Goal: Information Seeking & Learning: Check status

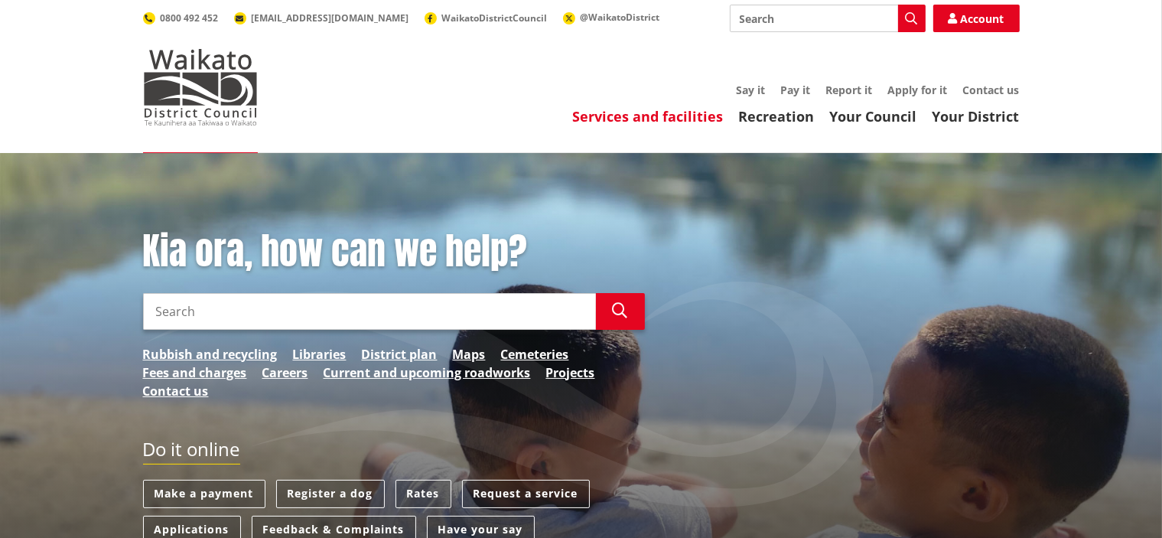
click at [682, 116] on link "Services and facilities" at bounding box center [648, 116] width 151 height 18
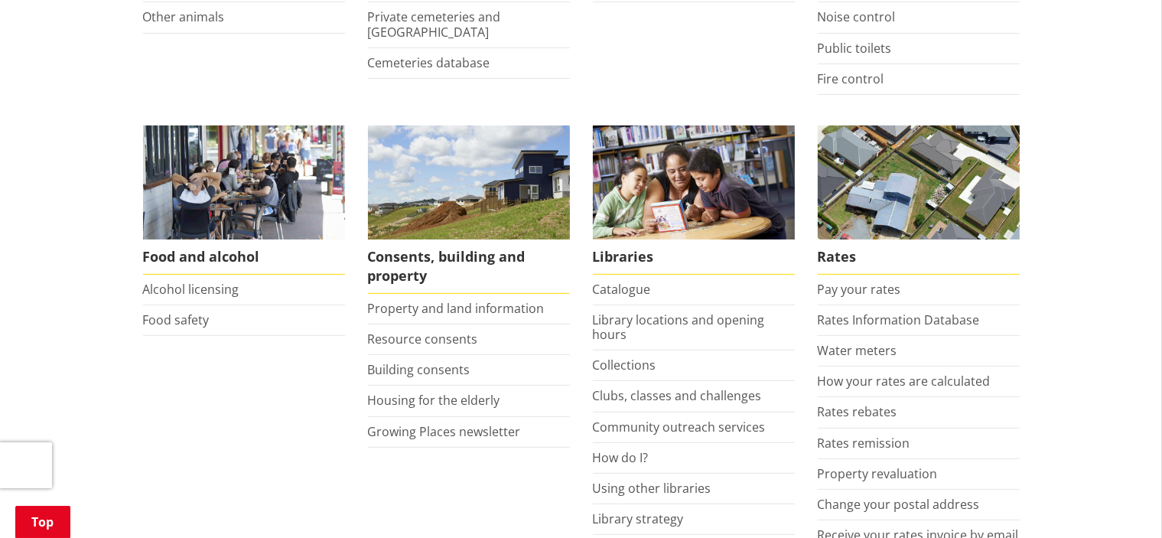
scroll to position [517, 0]
click at [431, 363] on link "Building consents" at bounding box center [419, 369] width 103 height 17
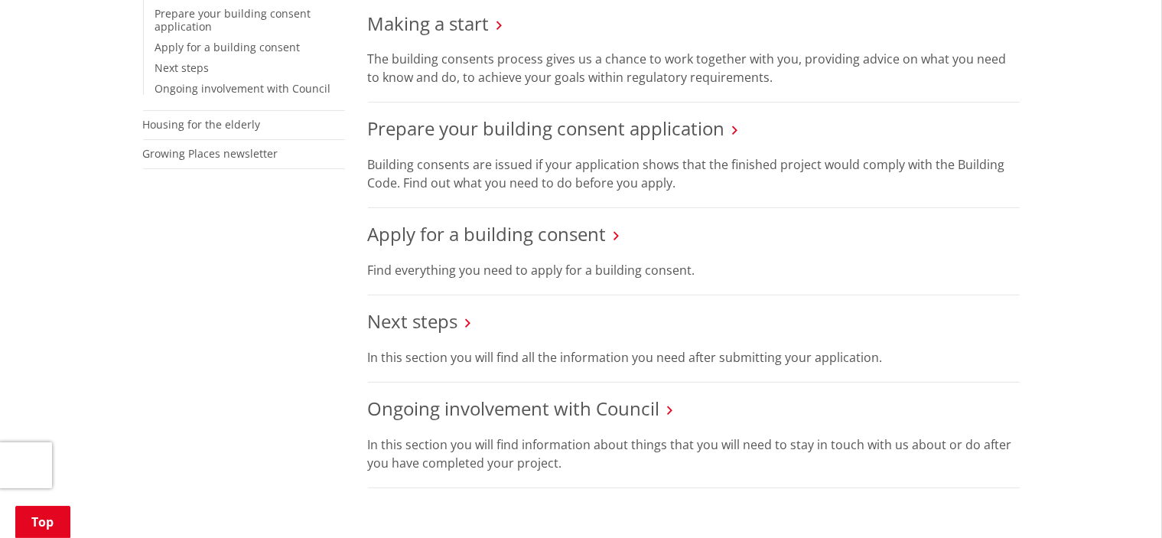
scroll to position [450, 0]
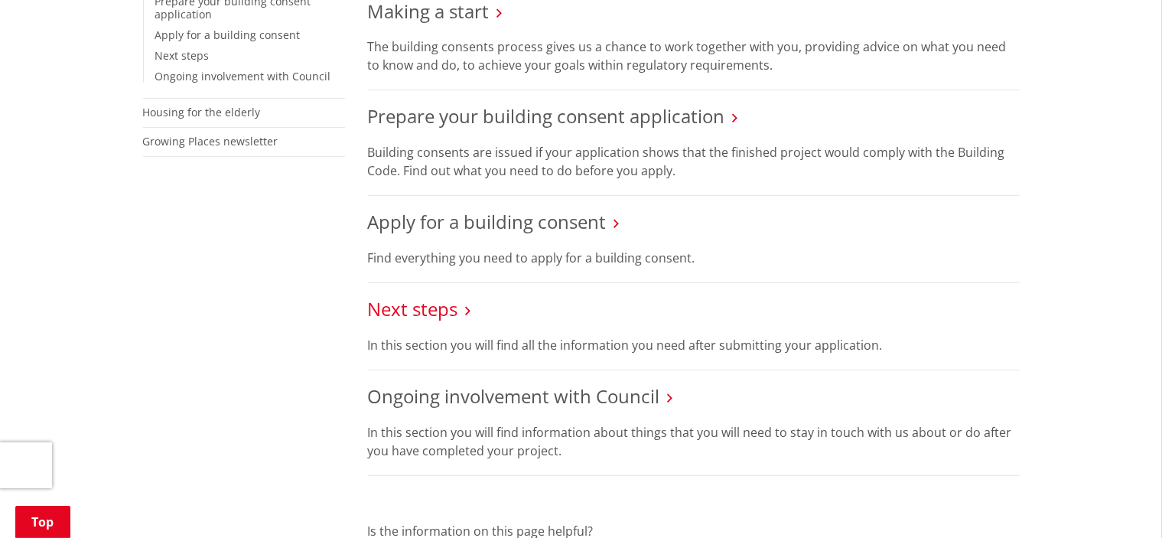
click at [421, 308] on link "Next steps" at bounding box center [413, 308] width 90 height 25
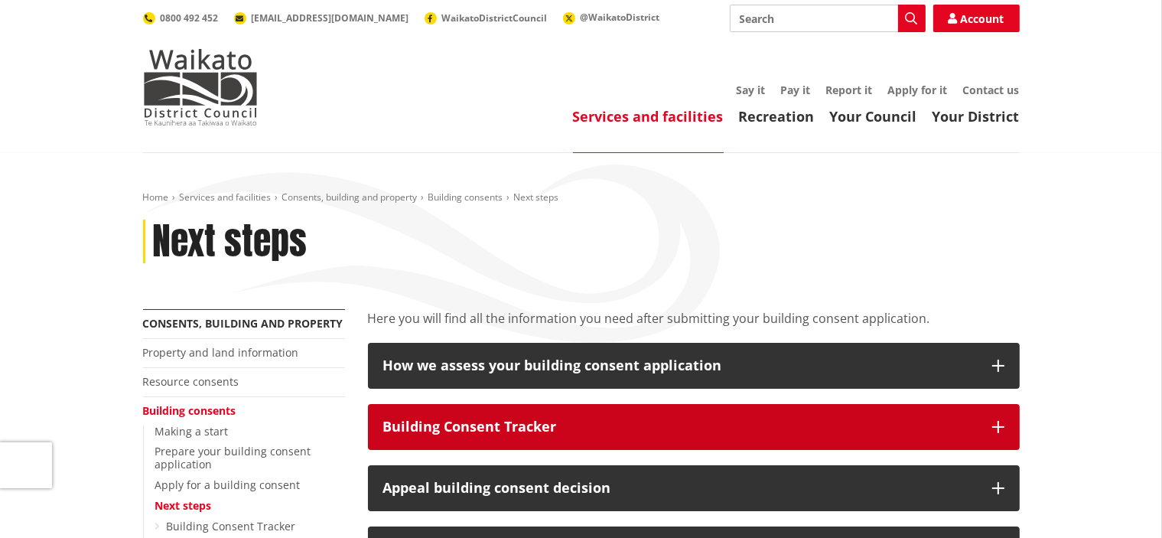
click at [453, 431] on div "Building Consent Tracker" at bounding box center [680, 426] width 594 height 15
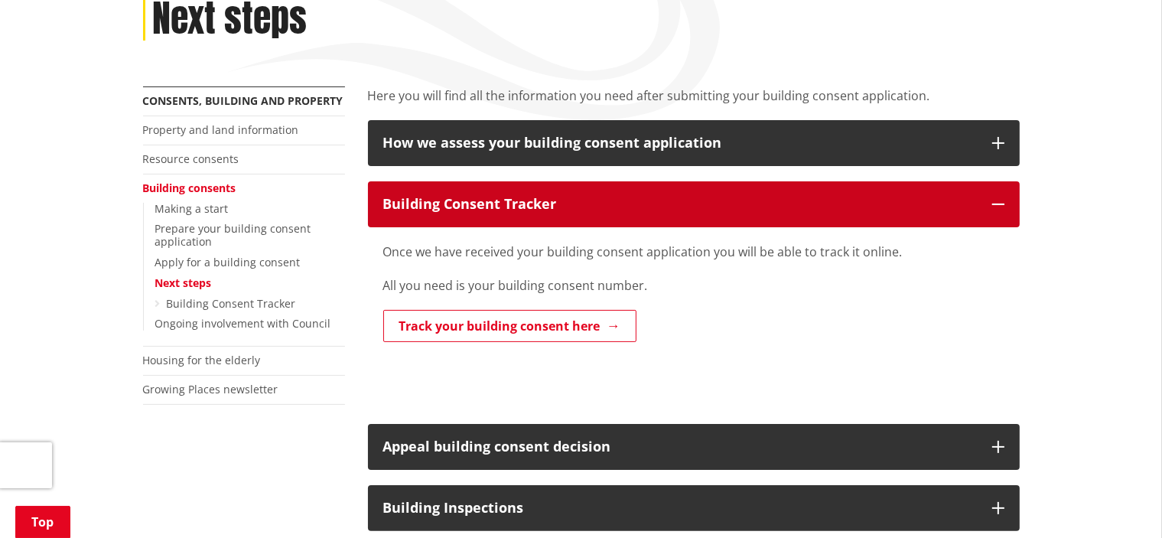
scroll to position [223, 0]
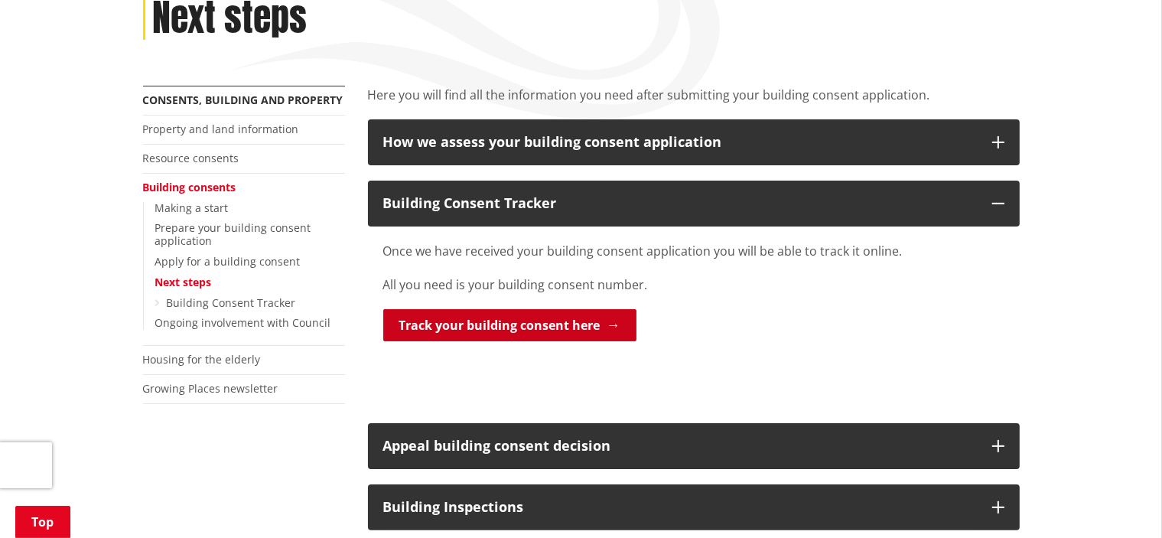
click at [463, 314] on link "Track your building consent here" at bounding box center [509, 325] width 253 height 32
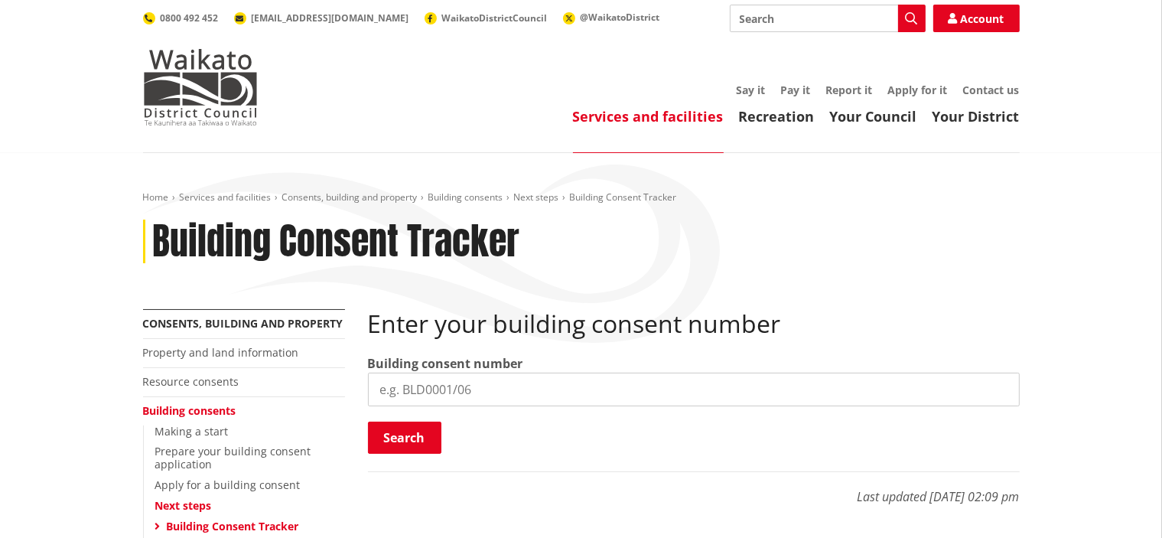
click at [449, 393] on input "search" at bounding box center [694, 390] width 652 height 34
type input "BLD0072/26"
click at [418, 428] on button "Search" at bounding box center [404, 438] width 73 height 32
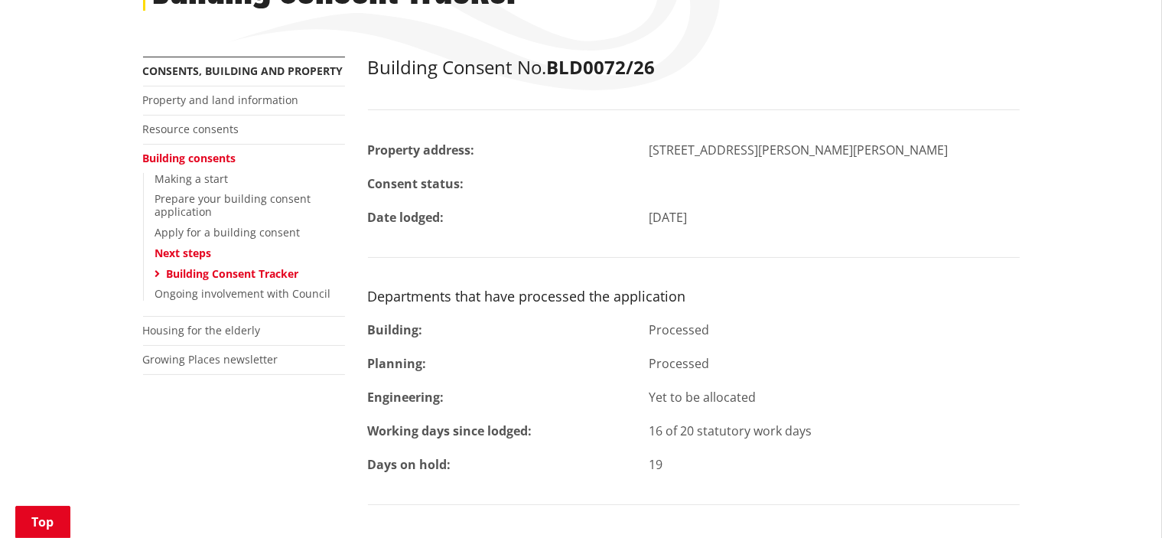
scroll to position [253, 0]
